Goal: Communication & Community: Share content

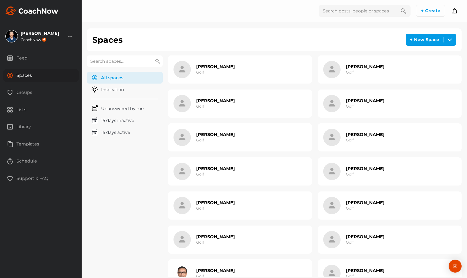
drag, startPoint x: 130, startPoint y: 52, endPoint x: 129, endPoint y: 57, distance: 5.7
click at [130, 52] on div "Spaces + New Space Create one Space Create multiple Spaces Spaces All spaces Al…" at bounding box center [274, 154] width 374 height 253
click at [129, 58] on input "text" at bounding box center [125, 60] width 76 height 11
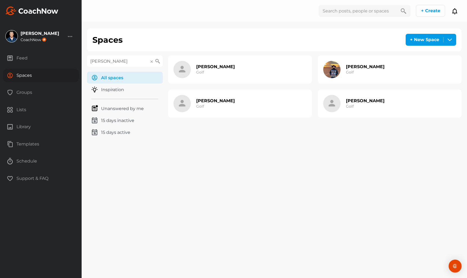
type input "Blake"
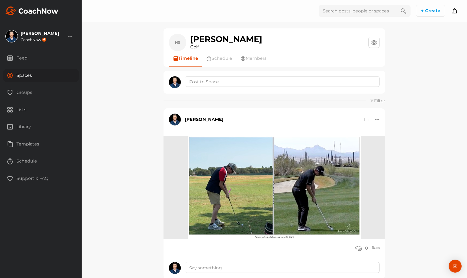
click at [50, 78] on div "Spaces" at bounding box center [41, 76] width 76 height 14
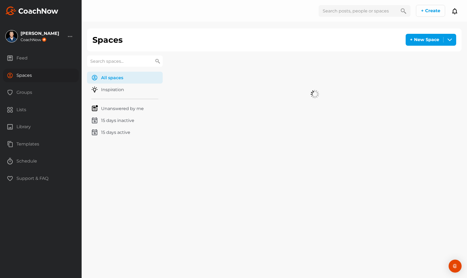
click at [103, 59] on input "text" at bounding box center [125, 60] width 76 height 11
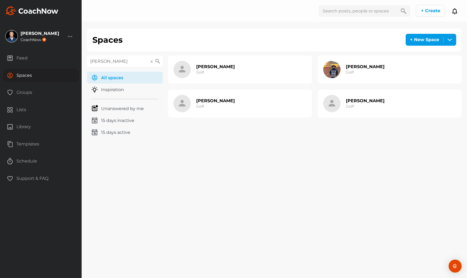
drag, startPoint x: 104, startPoint y: 59, endPoint x: 155, endPoint y: 72, distance: 52.7
click at [155, 72] on div "Blake All spaces All spaces Inspiration Unanswered by me 15 days inactive 15 da…" at bounding box center [274, 99] width 374 height 88
click at [121, 60] on input "Blake" at bounding box center [125, 60] width 76 height 11
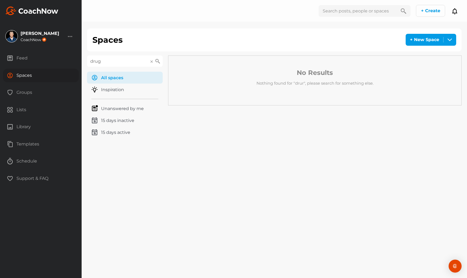
drag, startPoint x: 121, startPoint y: 60, endPoint x: 125, endPoint y: 65, distance: 6.6
click at [125, 65] on input "drug" at bounding box center [125, 60] width 76 height 11
type input "d"
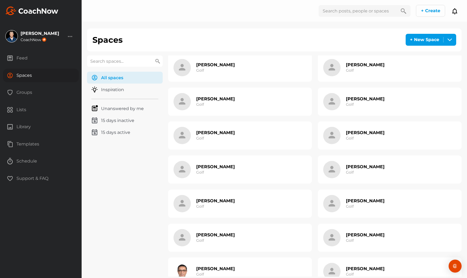
scroll to position [3, 0]
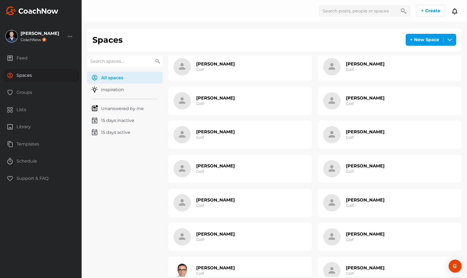
click at [384, 79] on div "Blake Drury Golf" at bounding box center [390, 67] width 144 height 28
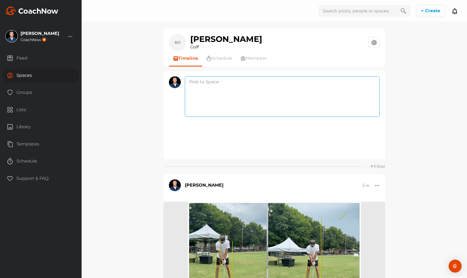
click at [229, 77] on textarea at bounding box center [282, 96] width 195 height 41
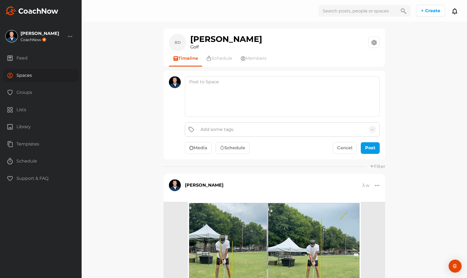
click at [207, 144] on button "Media" at bounding box center [198, 148] width 27 height 12
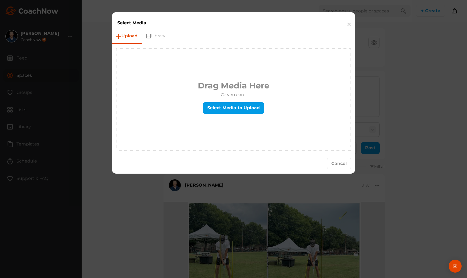
drag, startPoint x: 214, startPoint y: 128, endPoint x: 215, endPoint y: 117, distance: 11.4
click at [214, 128] on div "Drag Media Here Or you can... Select Media to Upload" at bounding box center [233, 99] width 234 height 101
click at [215, 117] on div "Drag Media Here Or you can... Select Media to Upload" at bounding box center [234, 99] width 72 height 40
click at [215, 112] on label "Select Media to Upload" at bounding box center [233, 108] width 61 height 12
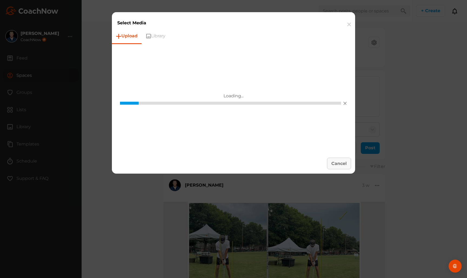
click at [339, 165] on button "Cancel" at bounding box center [339, 163] width 24 height 12
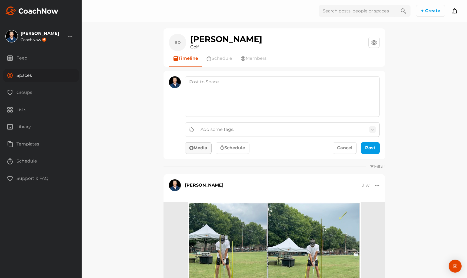
click at [207, 147] on button "Media" at bounding box center [198, 148] width 27 height 12
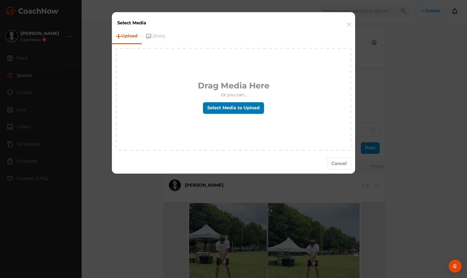
click at [234, 113] on label "Select Media to Upload" at bounding box center [233, 108] width 61 height 12
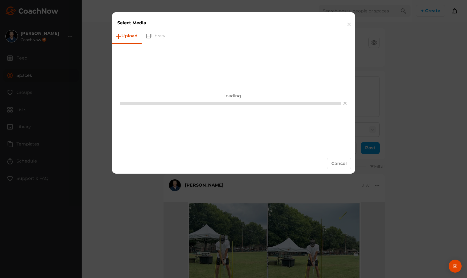
click at [352, 21] on button "button" at bounding box center [349, 24] width 12 height 16
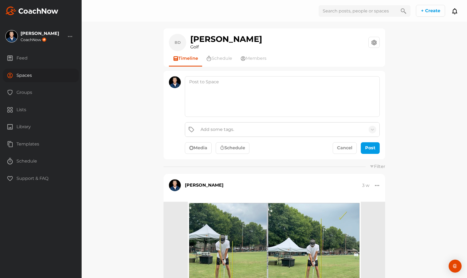
click at [211, 149] on button "Media" at bounding box center [198, 148] width 27 height 12
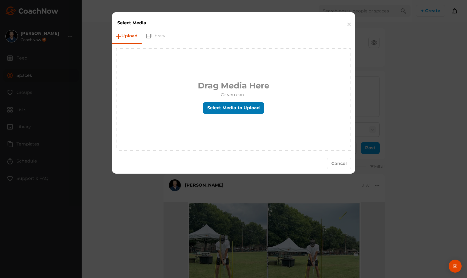
click at [236, 112] on label "Select Media to Upload" at bounding box center [233, 108] width 61 height 12
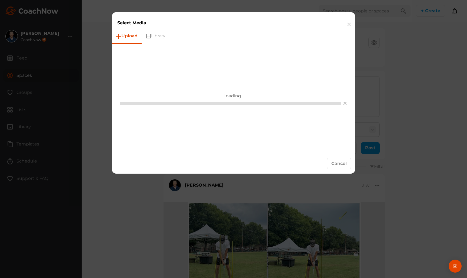
click at [347, 22] on button "button" at bounding box center [349, 24] width 12 height 16
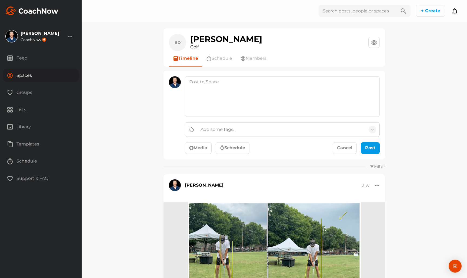
click at [208, 141] on div "Add some tags. Media Schedule Cancel Post" at bounding box center [282, 138] width 195 height 32
click at [207, 142] on button "Media" at bounding box center [198, 148] width 27 height 12
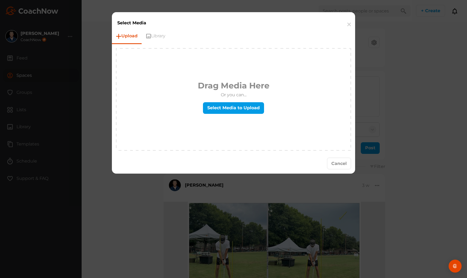
click at [222, 114] on div "Drag Media Here Or you can... Select Media to Upload" at bounding box center [234, 99] width 72 height 40
click at [223, 112] on label "Select Media to Upload" at bounding box center [233, 108] width 61 height 12
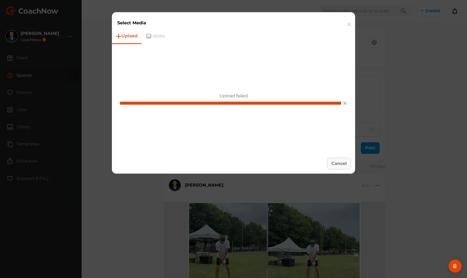
click at [347, 158] on button "Cancel" at bounding box center [339, 163] width 24 height 12
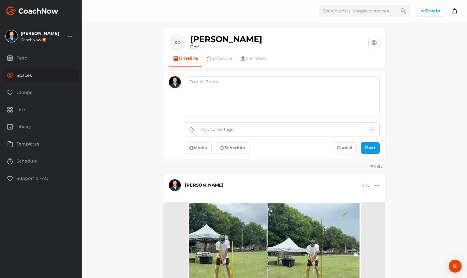
click at [203, 141] on div "Add some tags. Media Schedule Cancel Post" at bounding box center [282, 138] width 195 height 32
click at [203, 142] on button "Media" at bounding box center [198, 148] width 27 height 12
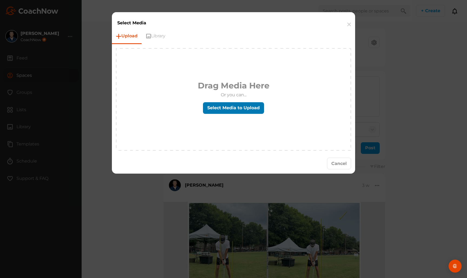
click at [221, 106] on label "Select Media to Upload" at bounding box center [233, 108] width 61 height 12
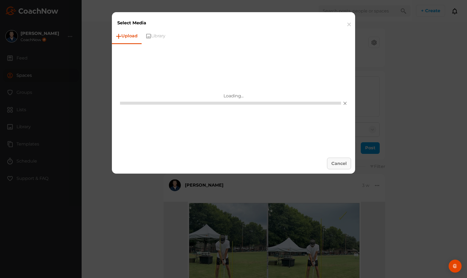
click at [338, 164] on button "Cancel" at bounding box center [339, 163] width 24 height 12
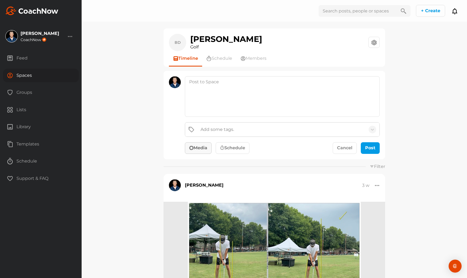
click at [204, 147] on button "Media" at bounding box center [198, 148] width 27 height 12
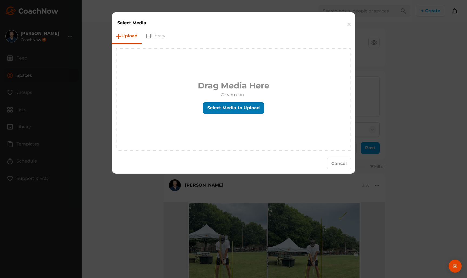
click at [235, 106] on label "Select Media to Upload" at bounding box center [233, 108] width 61 height 12
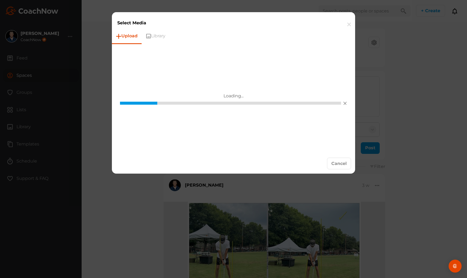
click at [348, 28] on button "button" at bounding box center [349, 24] width 12 height 16
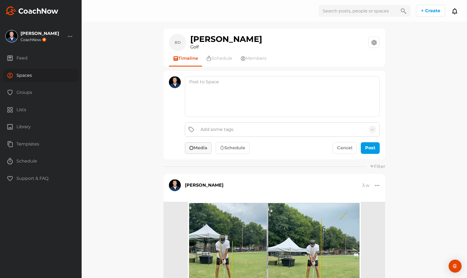
click at [200, 145] on button "Media" at bounding box center [198, 148] width 27 height 12
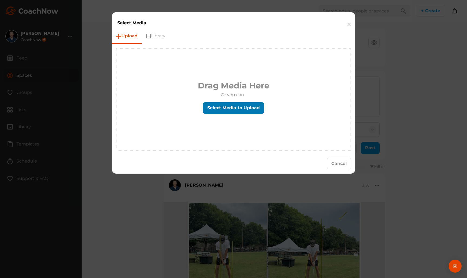
click at [223, 107] on label "Select Media to Upload" at bounding box center [233, 108] width 61 height 12
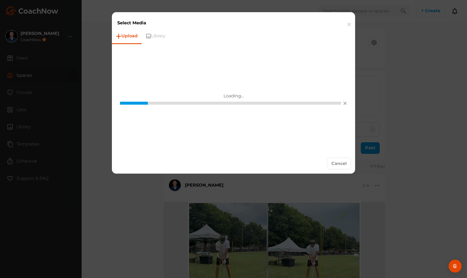
drag, startPoint x: 341, startPoint y: 165, endPoint x: 226, endPoint y: 165, distance: 114.8
click at [341, 165] on button "Cancel" at bounding box center [339, 163] width 24 height 12
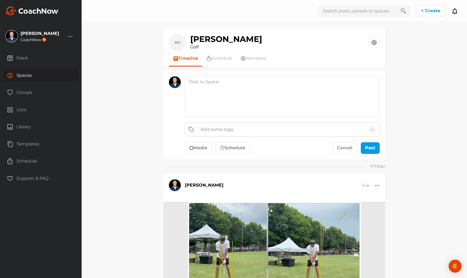
click at [197, 154] on div "Add some tags. Media Schedule Cancel Post" at bounding box center [273, 115] width 221 height 89
drag, startPoint x: 197, startPoint y: 147, endPoint x: 209, endPoint y: 121, distance: 28.8
click at [197, 147] on button "Media" at bounding box center [198, 148] width 27 height 12
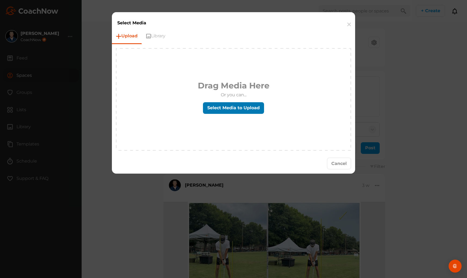
click at [215, 108] on label "Select Media to Upload" at bounding box center [233, 108] width 61 height 12
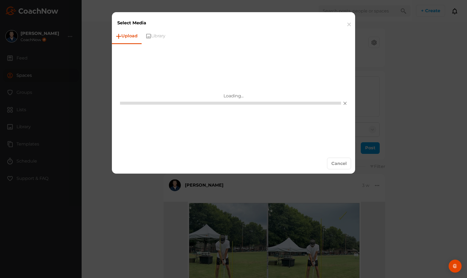
click at [319, 162] on div "Cancel" at bounding box center [233, 163] width 243 height 20
click at [334, 162] on button "Cancel" at bounding box center [339, 163] width 24 height 12
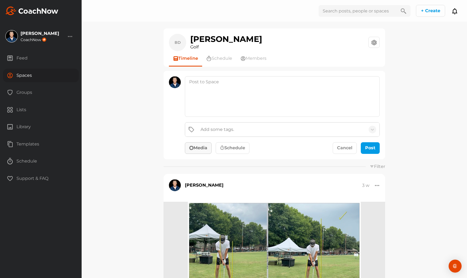
click at [201, 147] on button "Media" at bounding box center [198, 148] width 27 height 12
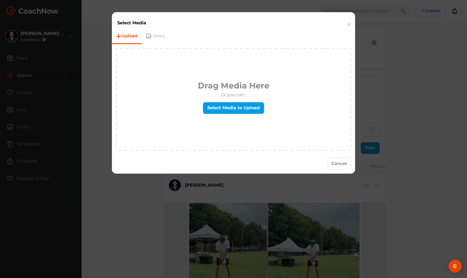
click at [218, 93] on p "Or you can..." at bounding box center [234, 95] width 72 height 6
click at [220, 112] on label "Select Media to Upload" at bounding box center [233, 108] width 61 height 12
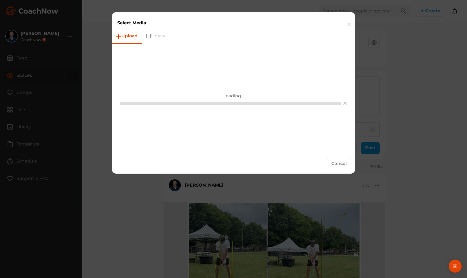
click at [345, 27] on button "button" at bounding box center [349, 24] width 12 height 16
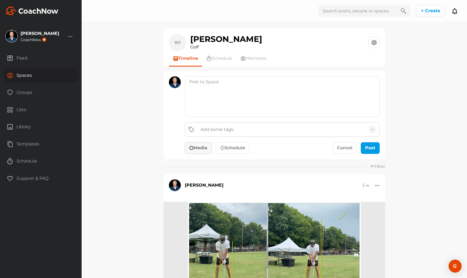
click at [209, 144] on button "Media" at bounding box center [198, 148] width 27 height 12
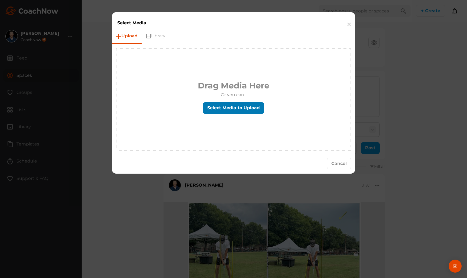
click at [223, 109] on label "Select Media to Upload" at bounding box center [233, 108] width 61 height 12
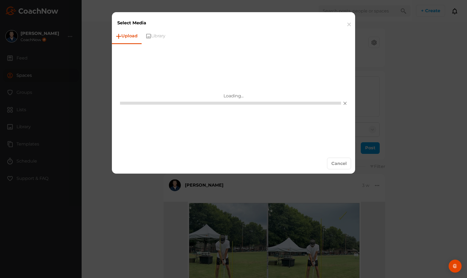
drag, startPoint x: 348, startPoint y: 23, endPoint x: 345, endPoint y: 18, distance: 5.8
click at [348, 23] on button "button" at bounding box center [349, 24] width 12 height 16
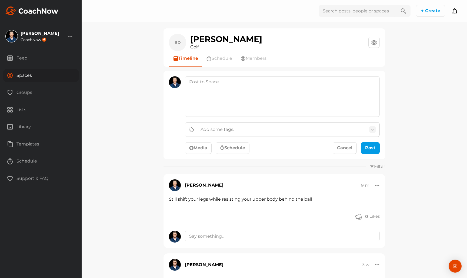
drag, startPoint x: 202, startPoint y: 150, endPoint x: 211, endPoint y: 113, distance: 37.3
click at [202, 149] on button "Media" at bounding box center [198, 148] width 27 height 12
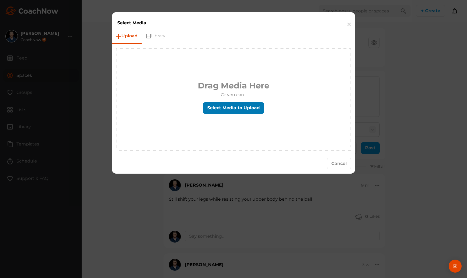
click at [208, 107] on label "Select Media to Upload" at bounding box center [233, 108] width 61 height 12
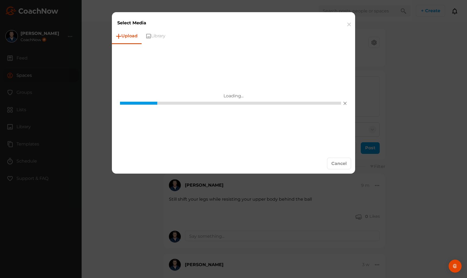
click at [346, 23] on button "button" at bounding box center [349, 24] width 12 height 16
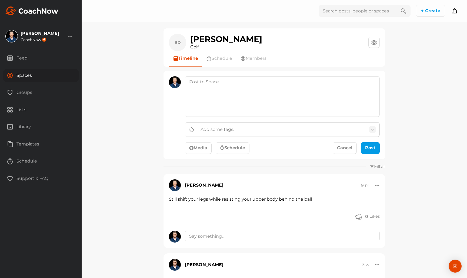
click at [38, 76] on div "Spaces" at bounding box center [41, 76] width 76 height 14
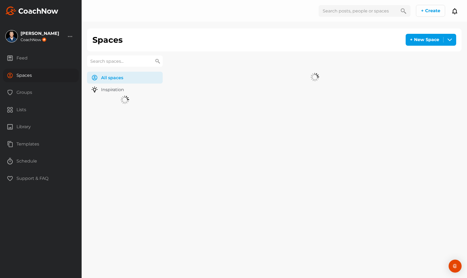
drag, startPoint x: 38, startPoint y: 76, endPoint x: 106, endPoint y: 60, distance: 69.8
click at [112, 62] on input "text" at bounding box center [125, 60] width 76 height 11
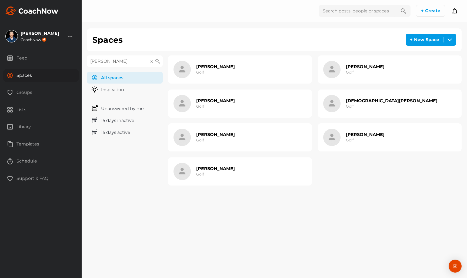
type input "Ian"
click at [215, 164] on div "Ian Dotson Golf" at bounding box center [215, 171] width 39 height 17
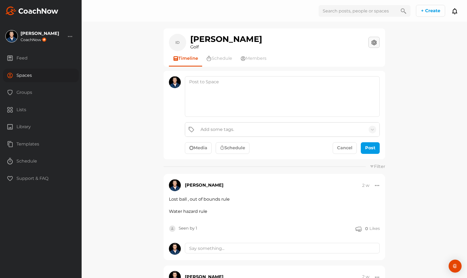
click at [375, 45] on button at bounding box center [373, 42] width 11 height 11
click at [264, 60] on span "Members" at bounding box center [255, 58] width 21 height 6
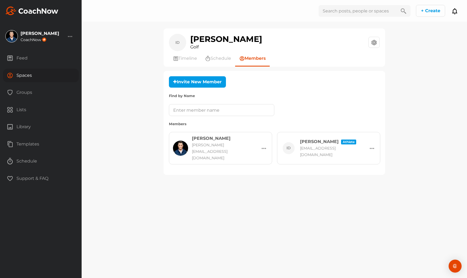
click at [308, 149] on div "sdspinedr@gmail.com" at bounding box center [332, 151] width 64 height 13
drag, startPoint x: 301, startPoint y: 149, endPoint x: 304, endPoint y: 149, distance: 3.0
click at [304, 149] on div "sdspinedr@gmail.com" at bounding box center [332, 151] width 64 height 13
drag, startPoint x: 306, startPoint y: 150, endPoint x: 314, endPoint y: 156, distance: 9.1
click at [306, 150] on div "sdspinedr@gmail.com" at bounding box center [332, 151] width 64 height 13
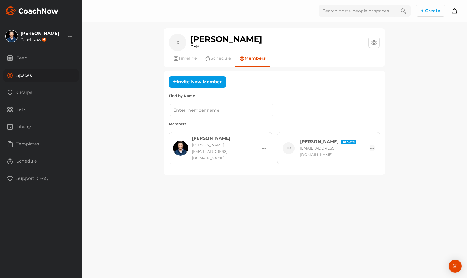
click at [372, 146] on div at bounding box center [371, 148] width 5 height 6
click at [428, 99] on div "ID Ian Dotson Golf Space Settings Your Notifications Timeline Schedule Members …" at bounding box center [274, 139] width 385 height 278
click at [367, 144] on div "ID Ian Dotson Athlete sdspinedr@gmail.com Remove" at bounding box center [330, 147] width 97 height 19
click at [369, 145] on div at bounding box center [371, 148] width 5 height 6
click at [370, 105] on form "Find by Name" at bounding box center [274, 104] width 211 height 23
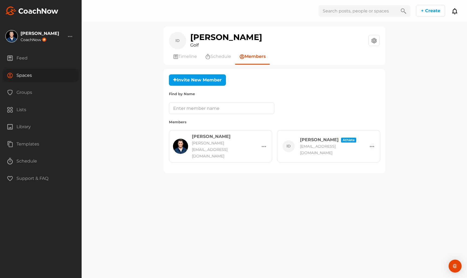
scroll to position [0, 1]
click at [371, 144] on div at bounding box center [371, 146] width 5 height 6
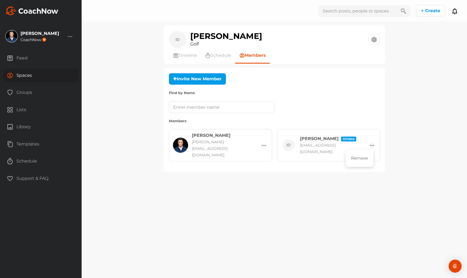
scroll to position [0, 1]
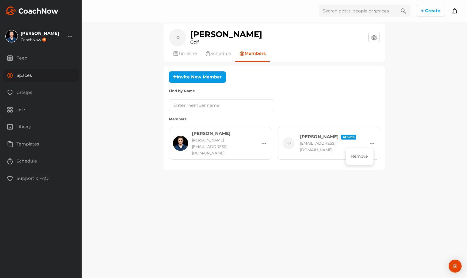
click at [402, 113] on div "ID Ian Dotson Golf Space Settings Your Notifications Timeline Schedule Members …" at bounding box center [274, 139] width 385 height 278
drag, startPoint x: 300, startPoint y: 143, endPoint x: 336, endPoint y: 143, distance: 36.5
click at [337, 144] on div "[EMAIL_ADDRESS][DOMAIN_NAME]" at bounding box center [332, 146] width 64 height 13
click at [456, 47] on div "ID Ian Dotson Golf Space Settings Your Notifications Timeline Schedule Members …" at bounding box center [274, 139] width 385 height 278
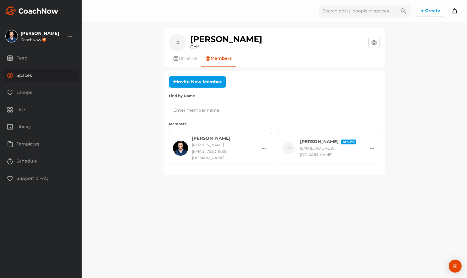
click at [45, 76] on div "Spaces" at bounding box center [41, 76] width 76 height 14
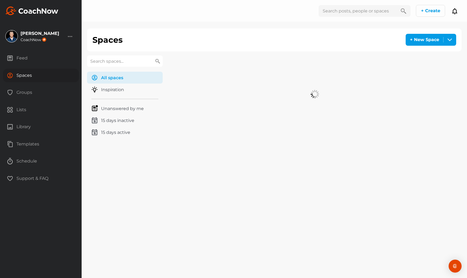
click at [100, 58] on input "text" at bounding box center [125, 60] width 76 height 11
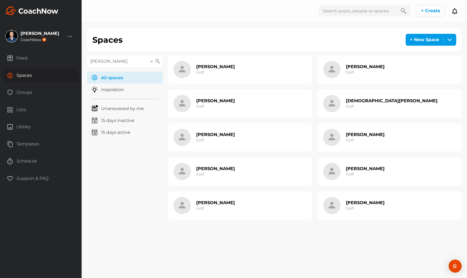
type input "[PERSON_NAME]"
drag, startPoint x: 100, startPoint y: 58, endPoint x: 214, endPoint y: 165, distance: 157.2
click at [214, 165] on div "[PERSON_NAME] Golf" at bounding box center [215, 171] width 39 height 17
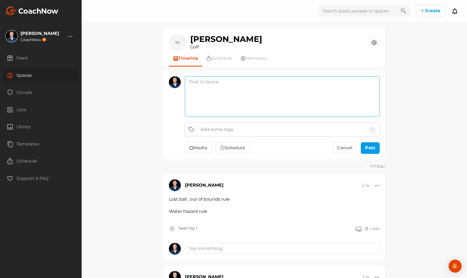
click at [231, 95] on textarea at bounding box center [282, 96] width 195 height 41
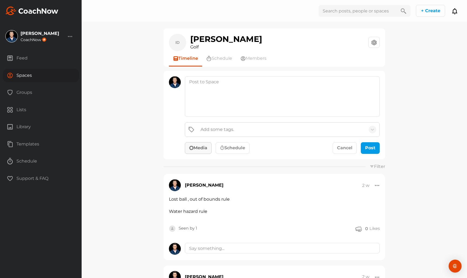
click at [203, 143] on button "Media" at bounding box center [198, 148] width 27 height 12
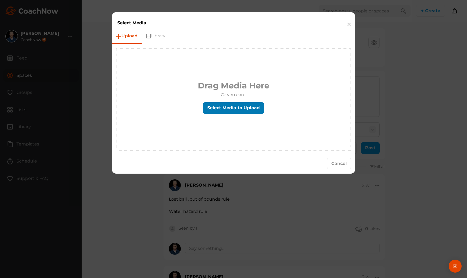
click at [229, 105] on label "Select Media to Upload" at bounding box center [233, 108] width 61 height 12
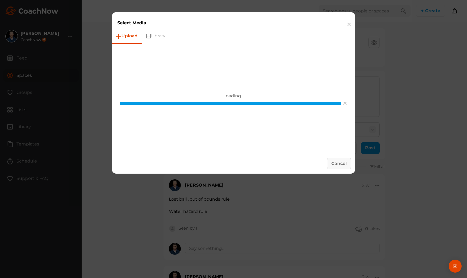
click at [340, 166] on button "Cancel" at bounding box center [339, 163] width 24 height 12
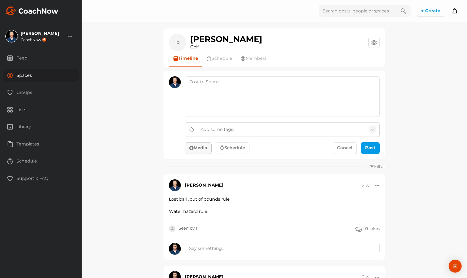
click at [204, 151] on button "Media" at bounding box center [198, 148] width 27 height 12
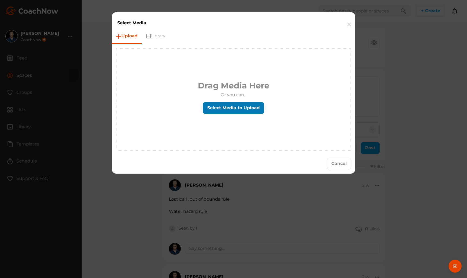
click at [238, 108] on label "Select Media to Upload" at bounding box center [233, 108] width 61 height 12
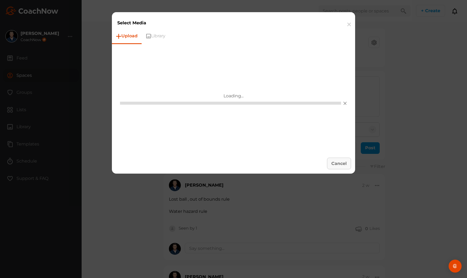
click at [339, 167] on button "Cancel" at bounding box center [339, 163] width 24 height 12
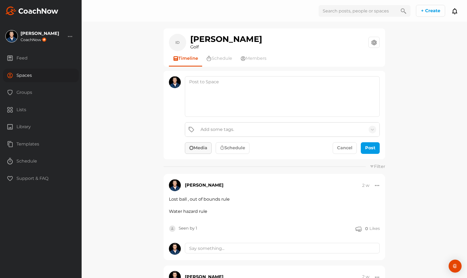
click at [207, 149] on button "Media" at bounding box center [198, 148] width 27 height 12
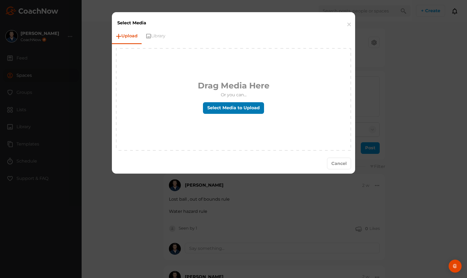
click at [218, 113] on label "Select Media to Upload" at bounding box center [233, 108] width 61 height 12
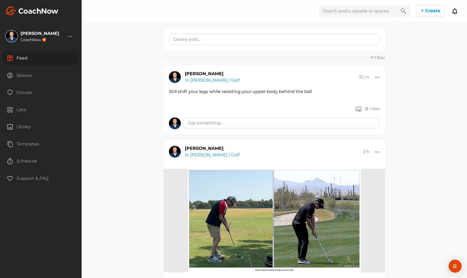
click at [40, 71] on div "Spaces" at bounding box center [41, 76] width 76 height 14
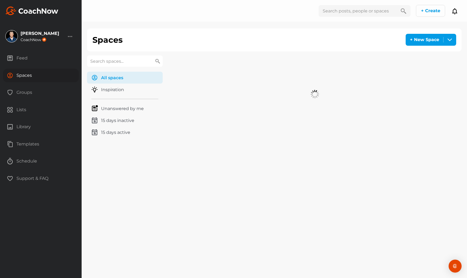
click at [128, 58] on input "text" at bounding box center [125, 60] width 76 height 11
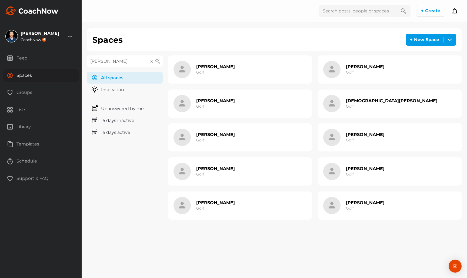
type input "[PERSON_NAME]"
drag, startPoint x: 128, startPoint y: 58, endPoint x: 224, endPoint y: 165, distance: 143.8
click at [224, 165] on div "[PERSON_NAME] Golf" at bounding box center [240, 171] width 144 height 28
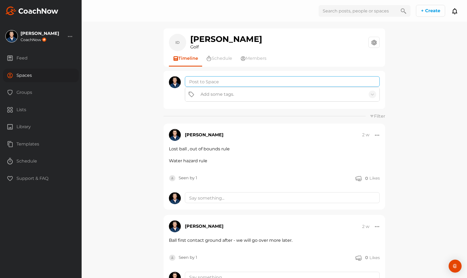
click at [261, 79] on textarea at bounding box center [282, 81] width 195 height 11
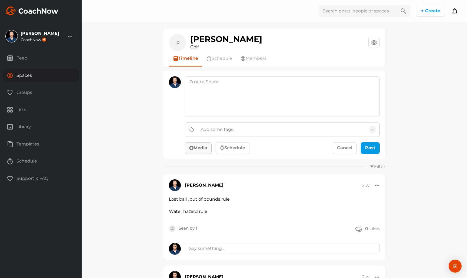
click at [196, 147] on button "Media" at bounding box center [198, 148] width 27 height 12
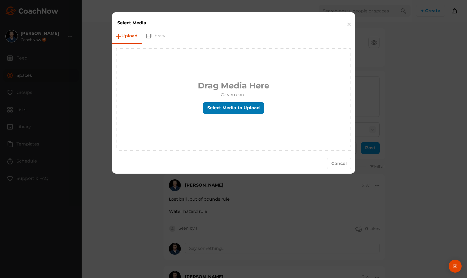
click at [241, 107] on label "Select Media to Upload" at bounding box center [233, 108] width 61 height 12
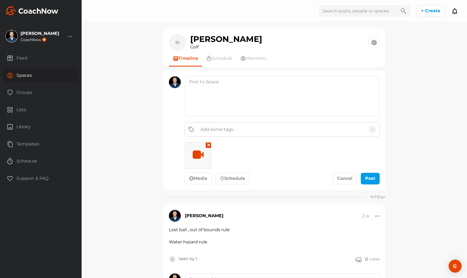
click at [315, 178] on div "Cancel Post" at bounding box center [355, 179] width 47 height 12
click at [315, 178] on div "submit" at bounding box center [370, 178] width 12 height 6
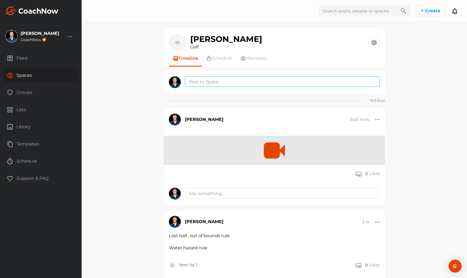
click at [229, 83] on textarea at bounding box center [282, 81] width 195 height 11
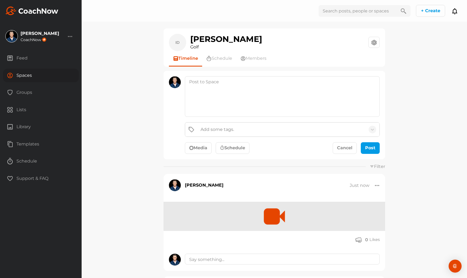
click at [198, 145] on button "Media" at bounding box center [198, 148] width 27 height 12
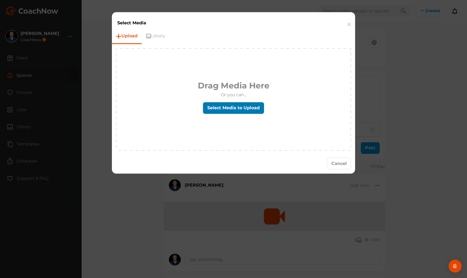
click at [228, 110] on label "Select Media to Upload" at bounding box center [233, 108] width 61 height 12
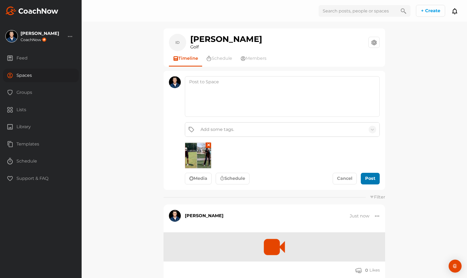
click at [315, 178] on button "Post" at bounding box center [369, 179] width 19 height 12
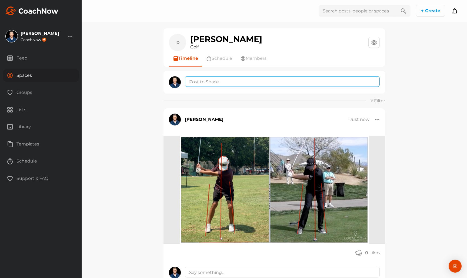
drag, startPoint x: 213, startPoint y: 85, endPoint x: 322, endPoint y: 18, distance: 128.4
click at [213, 85] on textarea at bounding box center [282, 81] width 195 height 11
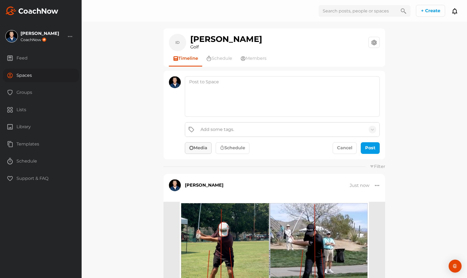
click at [201, 151] on button "Media" at bounding box center [198, 148] width 27 height 12
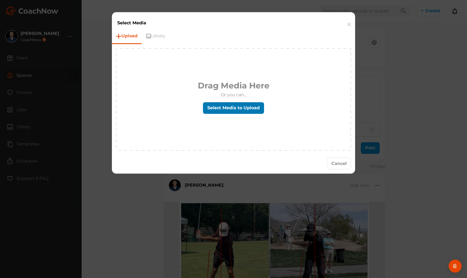
click at [234, 105] on label "Select Media to Upload" at bounding box center [233, 108] width 61 height 12
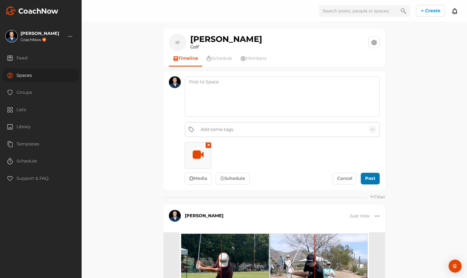
click at [315, 178] on div "submit" at bounding box center [370, 178] width 12 height 6
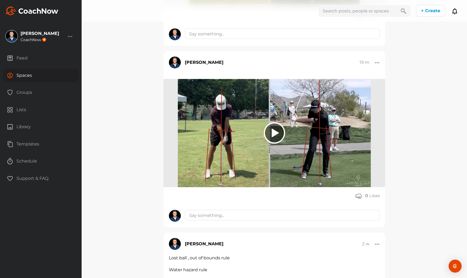
scroll to position [362, 0]
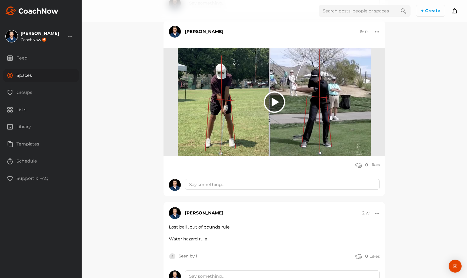
click at [378, 32] on div at bounding box center [377, 32] width 5 height 6
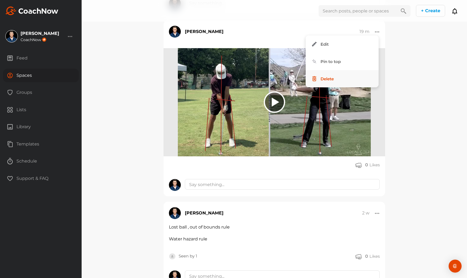
click at [342, 79] on button "Delete" at bounding box center [341, 78] width 73 height 17
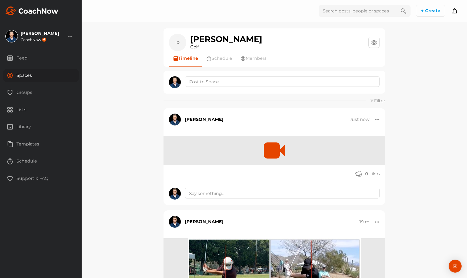
scroll to position [0, 0]
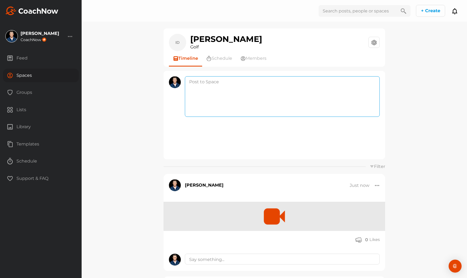
click at [219, 83] on textarea at bounding box center [282, 96] width 195 height 41
type textarea "turn into right foot in backswing"
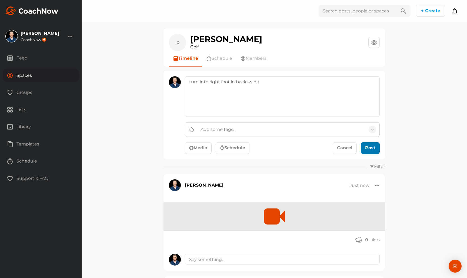
click at [376, 149] on div "submit" at bounding box center [370, 147] width 12 height 6
